Goal: Information Seeking & Learning: Learn about a topic

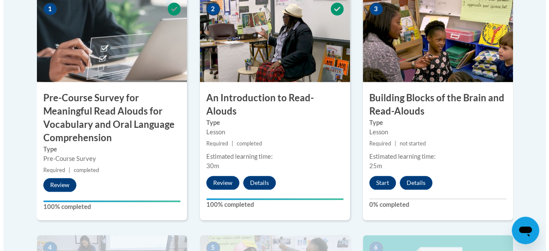
scroll to position [411, 0]
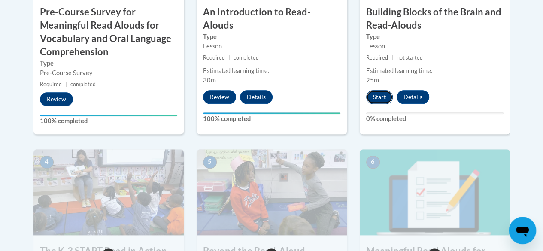
click at [377, 99] on button "Start" at bounding box center [379, 97] width 27 height 14
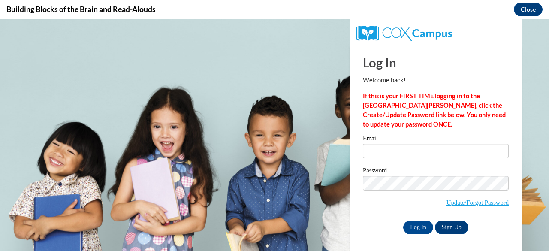
scroll to position [0, 0]
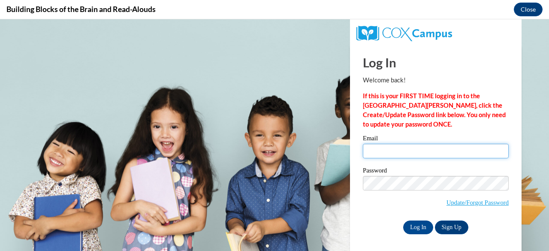
click at [466, 153] on input "Email" at bounding box center [436, 151] width 146 height 15
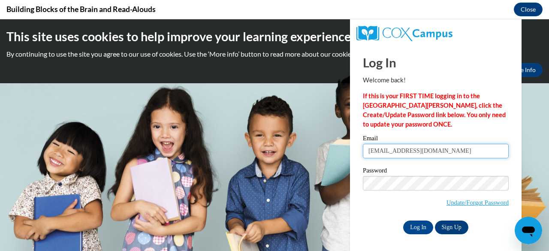
type input "burmeisr@w-csd.org"
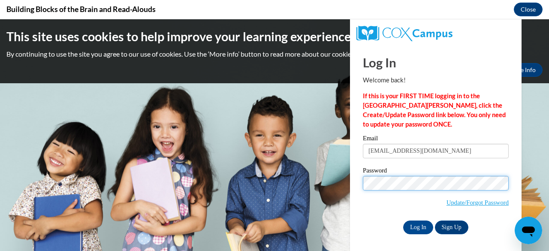
click at [404, 221] on input "Log In" at bounding box center [419, 228] width 30 height 14
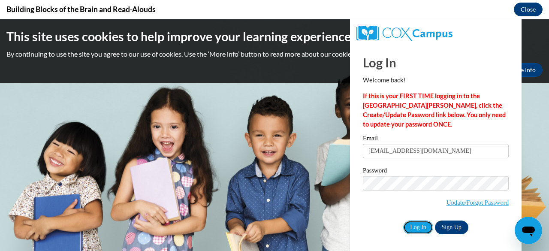
drag, startPoint x: 415, startPoint y: 227, endPoint x: 429, endPoint y: 217, distance: 17.6
click at [415, 227] on input "Log In" at bounding box center [419, 228] width 30 height 14
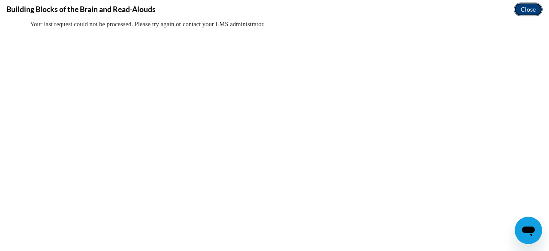
drag, startPoint x: 525, startPoint y: 7, endPoint x: 475, endPoint y: 73, distance: 82.5
click at [525, 7] on button "Close" at bounding box center [528, 10] width 29 height 14
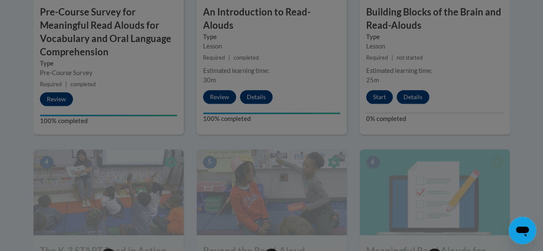
click at [531, 86] on div at bounding box center [271, 125] width 543 height 251
click at [373, 94] on div at bounding box center [271, 125] width 543 height 251
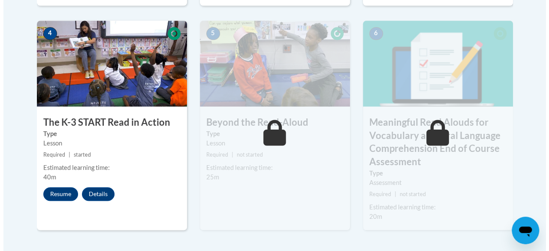
scroll to position [583, 0]
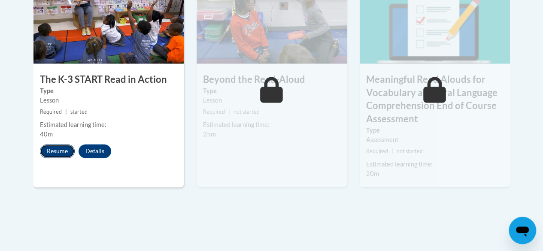
click at [64, 150] on button "Resume" at bounding box center [57, 151] width 35 height 14
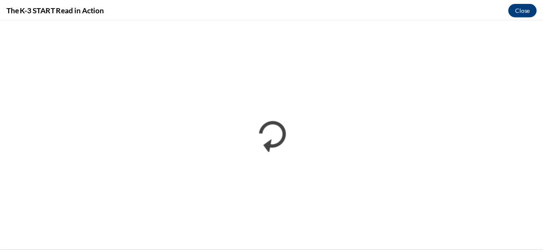
scroll to position [0, 0]
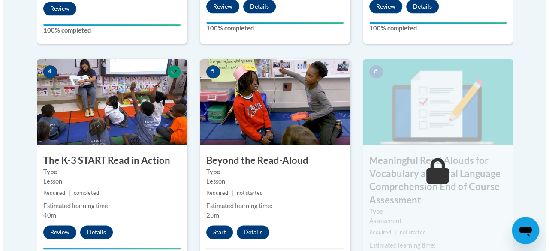
scroll to position [544, 0]
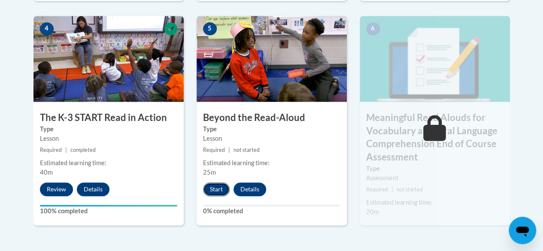
click at [211, 190] on button "Start" at bounding box center [216, 189] width 27 height 14
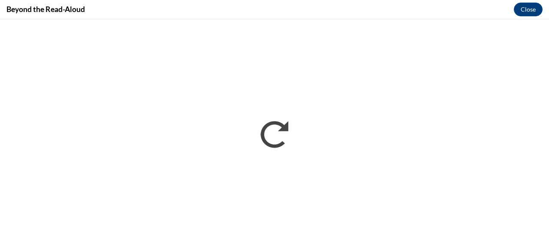
scroll to position [0, 0]
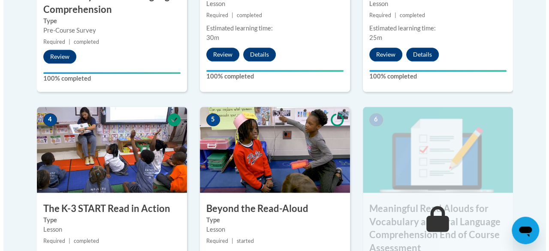
scroll to position [582, 0]
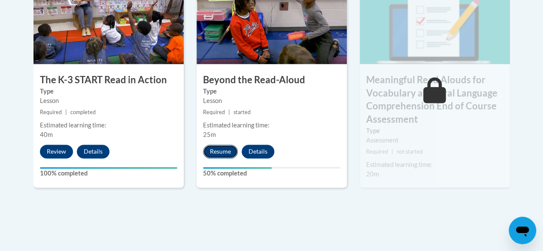
click at [217, 149] on button "Resume" at bounding box center [220, 152] width 35 height 14
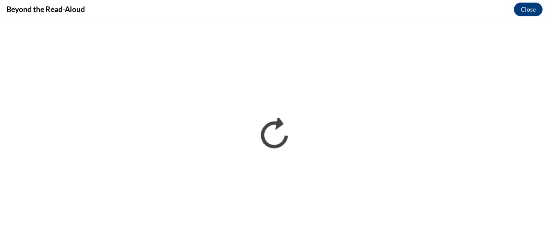
scroll to position [0, 0]
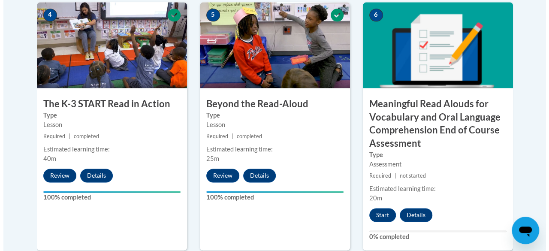
scroll to position [644, 0]
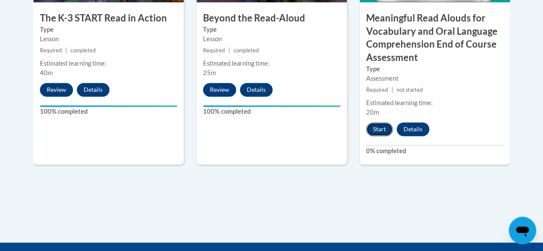
click at [377, 129] on button "Start" at bounding box center [379, 129] width 27 height 14
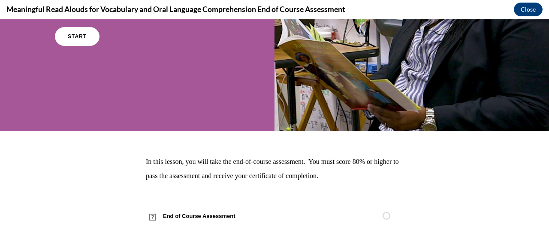
scroll to position [0, 0]
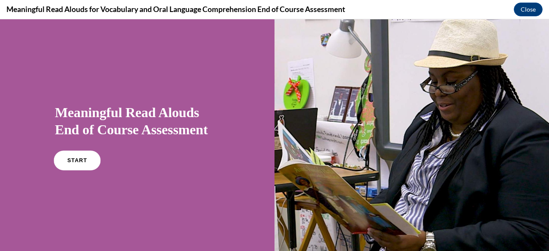
click at [88, 166] on link "START" at bounding box center [77, 161] width 47 height 20
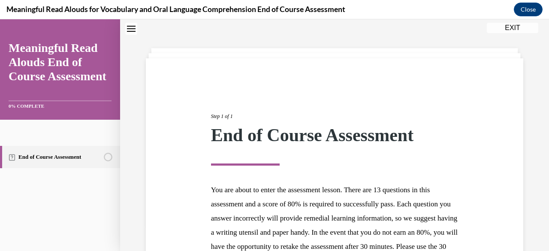
scroll to position [143, 0]
